Goal: Information Seeking & Learning: Understand process/instructions

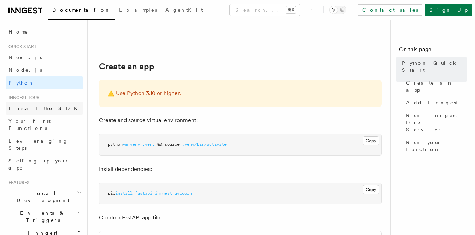
click at [25, 109] on span "Install the SDK" at bounding box center [44, 108] width 73 height 6
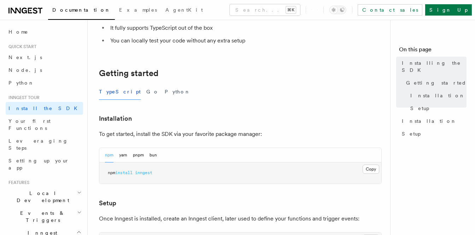
scroll to position [111, 0]
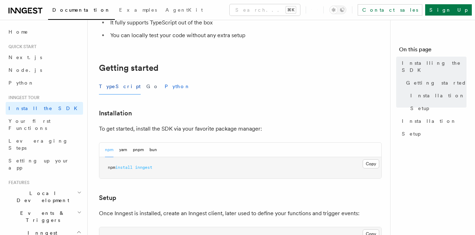
click at [165, 86] on button "Python" at bounding box center [178, 86] width 26 height 16
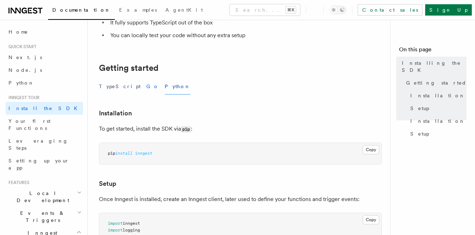
click at [146, 88] on button "Go" at bounding box center [152, 86] width 13 height 16
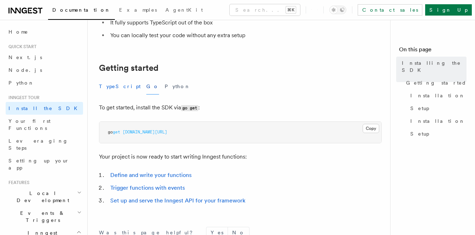
click at [113, 87] on button "TypeScript" at bounding box center [120, 86] width 42 height 16
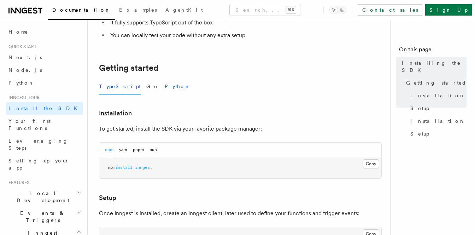
click at [165, 87] on button "Python" at bounding box center [178, 86] width 26 height 16
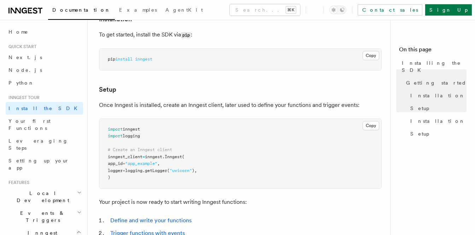
scroll to position [208, 0]
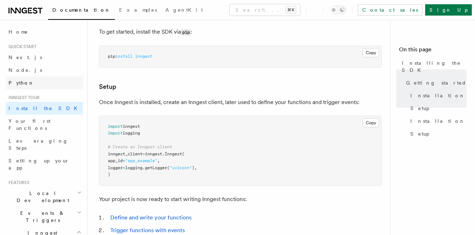
click at [22, 85] on span "Python" at bounding box center [21, 83] width 26 height 6
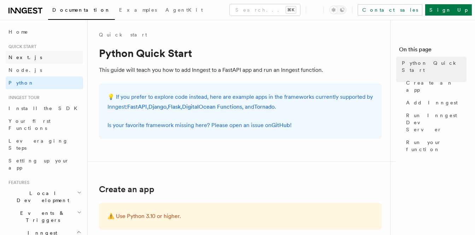
click at [16, 55] on span "Next.js" at bounding box center [25, 57] width 34 height 6
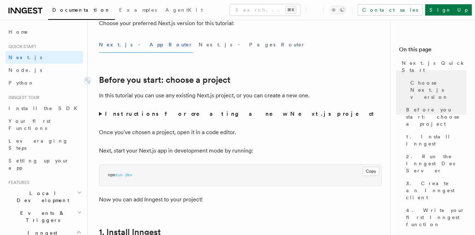
scroll to position [189, 0]
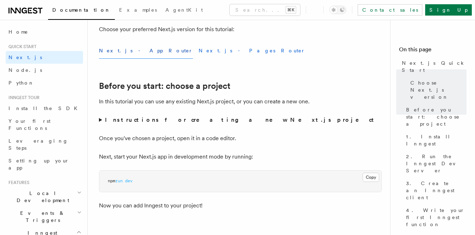
click at [199, 52] on button "Next.js - Pages Router" at bounding box center [252, 51] width 107 height 16
click at [129, 54] on button "Next.js - App Router" at bounding box center [146, 51] width 94 height 16
click at [29, 68] on link "Node.js" at bounding box center [44, 70] width 77 height 13
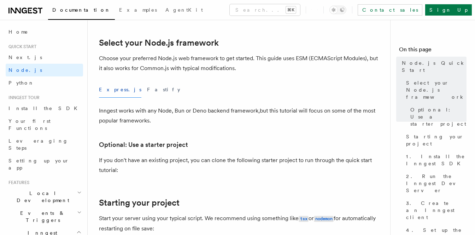
scroll to position [171, 0]
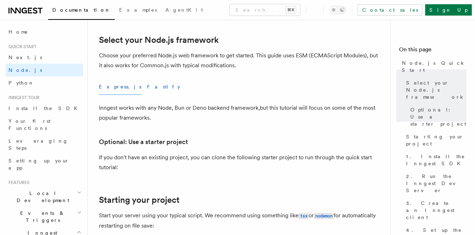
click at [147, 86] on button "Fastify" at bounding box center [163, 87] width 33 height 16
click at [112, 86] on button "Express.js" at bounding box center [120, 87] width 42 height 16
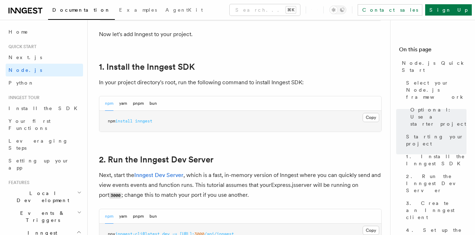
scroll to position [428, 0]
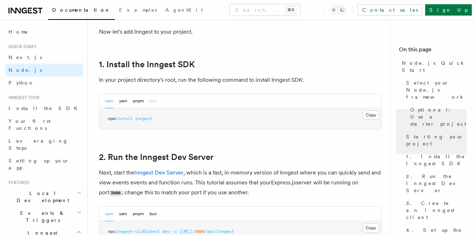
click at [152, 101] on button "bun" at bounding box center [152, 101] width 7 height 14
click at [127, 101] on button "yarn" at bounding box center [123, 101] width 8 height 14
click at [106, 100] on button "npm" at bounding box center [109, 101] width 8 height 14
click at [33, 81] on link "Python" at bounding box center [44, 82] width 77 height 13
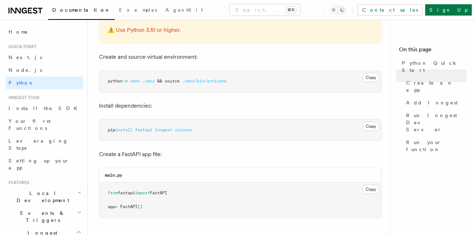
scroll to position [195, 0]
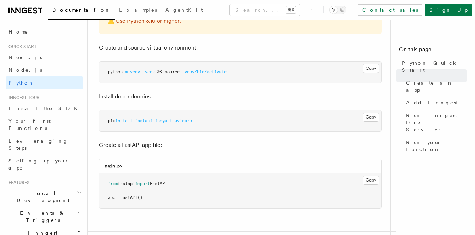
click at [202, 122] on pre "pip install fastapi inngest uvicorn" at bounding box center [240, 120] width 282 height 21
click at [231, 47] on p "Create and source virtual environment:" at bounding box center [240, 48] width 283 height 10
